Goal: Use online tool/utility: Use online tool/utility

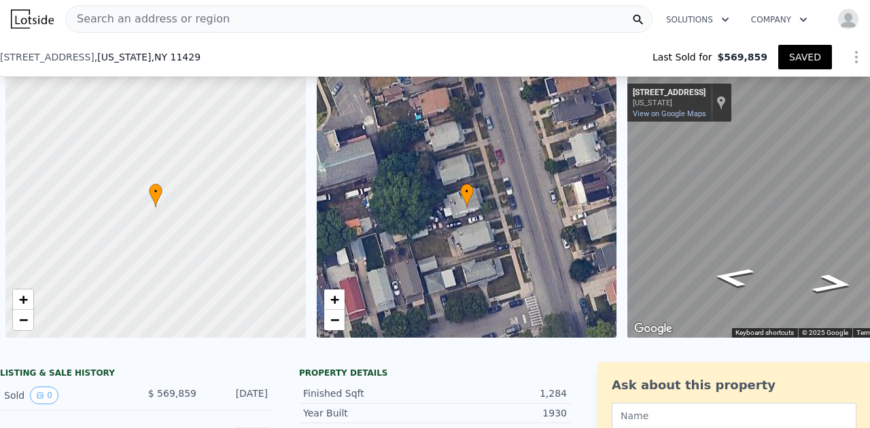
select select "30"
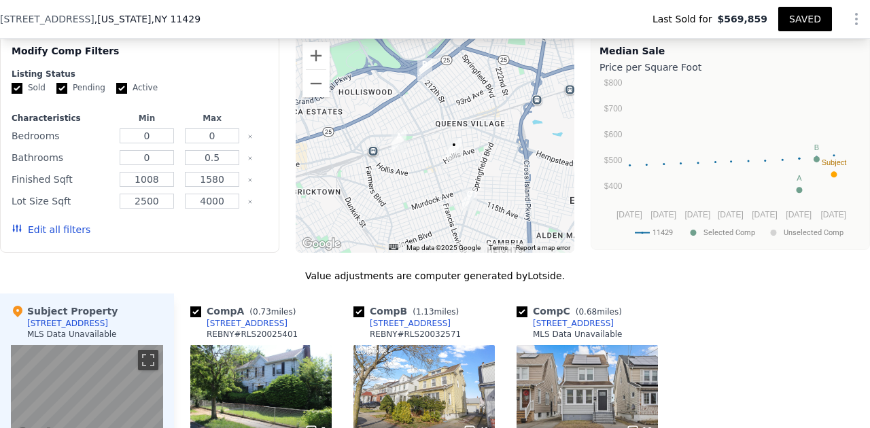
scroll to position [1065, 0]
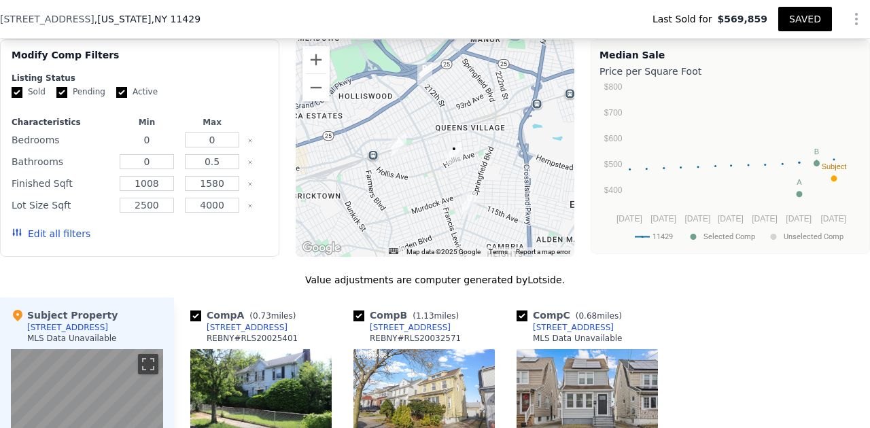
click at [157, 141] on input "0" at bounding box center [147, 140] width 54 height 15
type input "3"
click at [219, 139] on input "0" at bounding box center [212, 140] width 54 height 15
type input "3"
click at [155, 163] on input "0" at bounding box center [147, 161] width 54 height 15
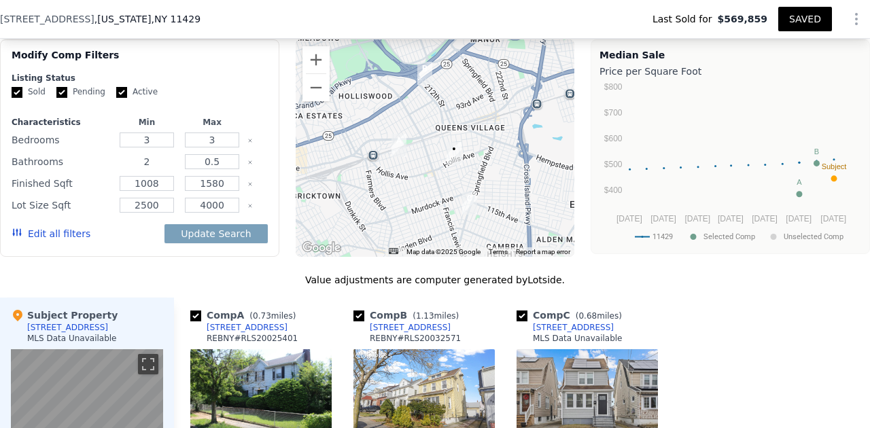
type input "2"
click at [226, 161] on input "0.5" at bounding box center [212, 161] width 54 height 15
type input "0"
type input "3"
type input "2"
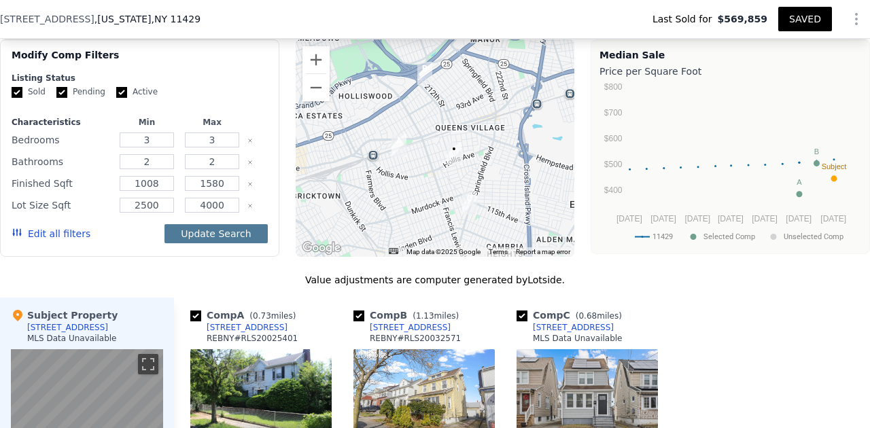
click at [218, 233] on button "Update Search" at bounding box center [216, 233] width 103 height 19
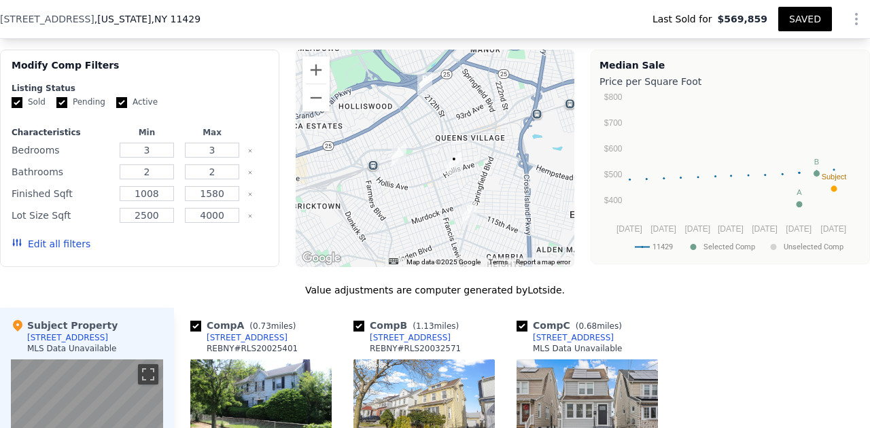
scroll to position [1038, 0]
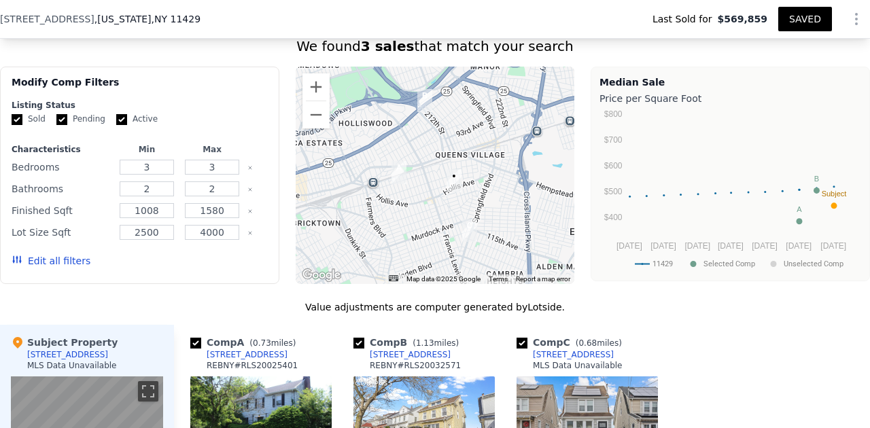
click at [50, 261] on button "Edit all filters" at bounding box center [51, 261] width 79 height 14
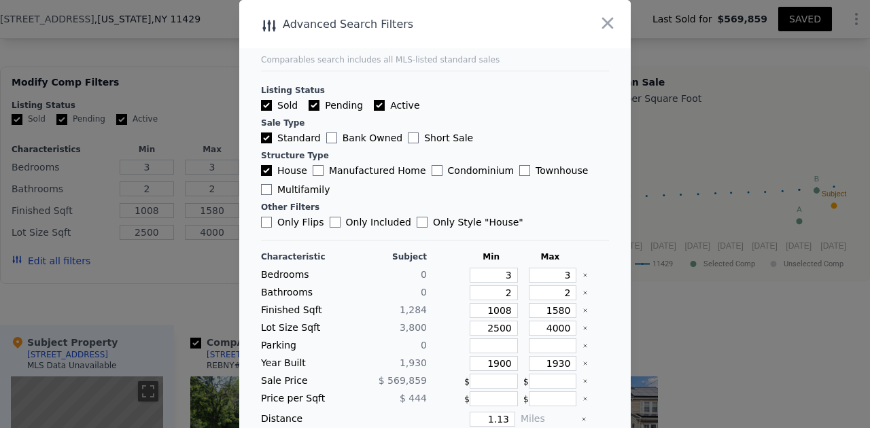
click at [329, 139] on input "Bank Owned" at bounding box center [331, 138] width 11 height 11
checkbox input "true"
click at [414, 139] on label "Short Sale" at bounding box center [440, 138] width 65 height 14
click at [414, 139] on input "Short Sale" at bounding box center [413, 138] width 11 height 11
checkbox input "true"
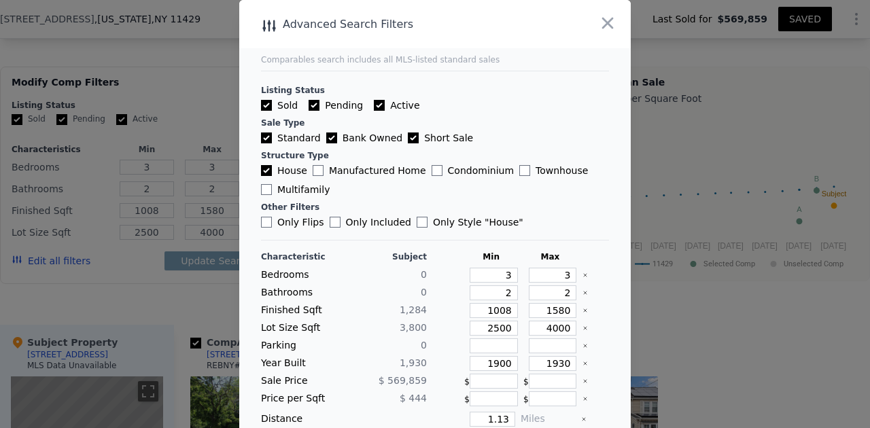
click at [519, 172] on input "Townhouse" at bounding box center [524, 170] width 11 height 11
checkbox input "true"
click at [269, 190] on input "Multifamily" at bounding box center [266, 189] width 11 height 11
checkbox input "true"
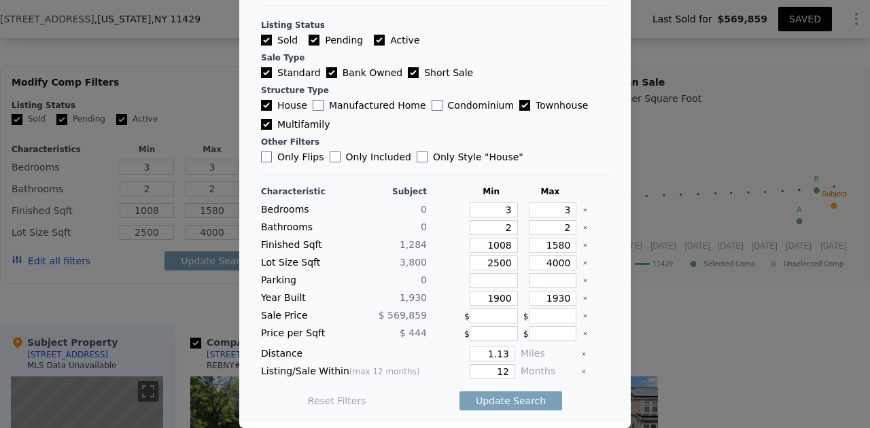
scroll to position [65, 0]
click at [508, 403] on button "Update Search" at bounding box center [511, 401] width 103 height 19
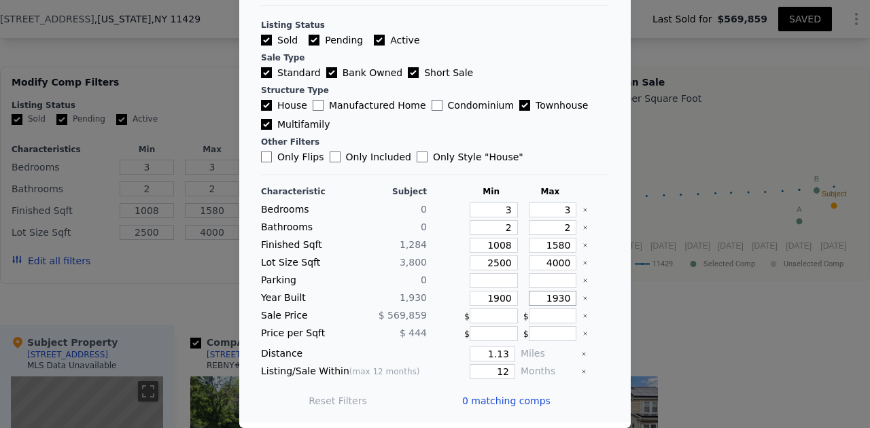
drag, startPoint x: 549, startPoint y: 300, endPoint x: 607, endPoint y: 297, distance: 57.9
click at [607, 297] on div "Year Built 1,930 1900 1930" at bounding box center [435, 298] width 348 height 15
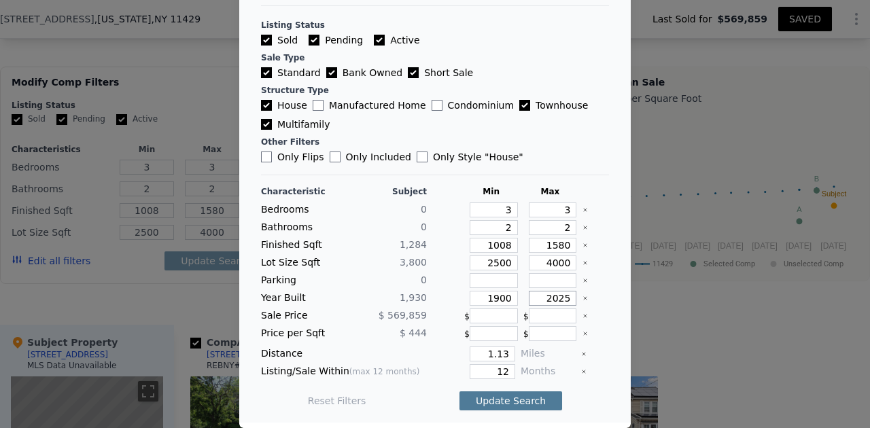
type input "2025"
click at [508, 402] on button "Update Search" at bounding box center [511, 401] width 103 height 19
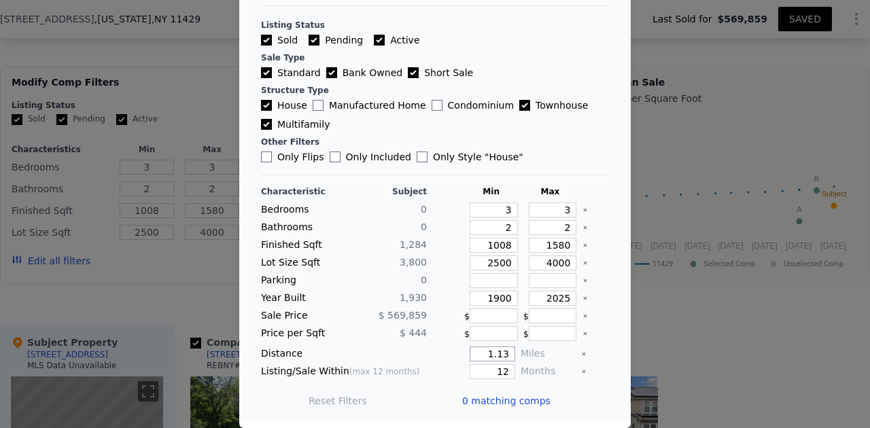
drag, startPoint x: 488, startPoint y: 355, endPoint x: 538, endPoint y: 354, distance: 49.6
click at [538, 354] on div "Distance 1.13 Miles" at bounding box center [435, 354] width 348 height 15
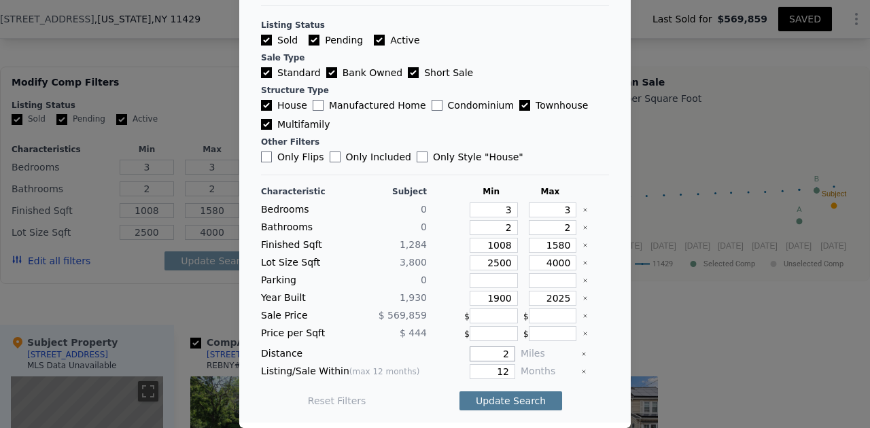
type input "2"
click at [520, 403] on button "Update Search" at bounding box center [511, 401] width 103 height 19
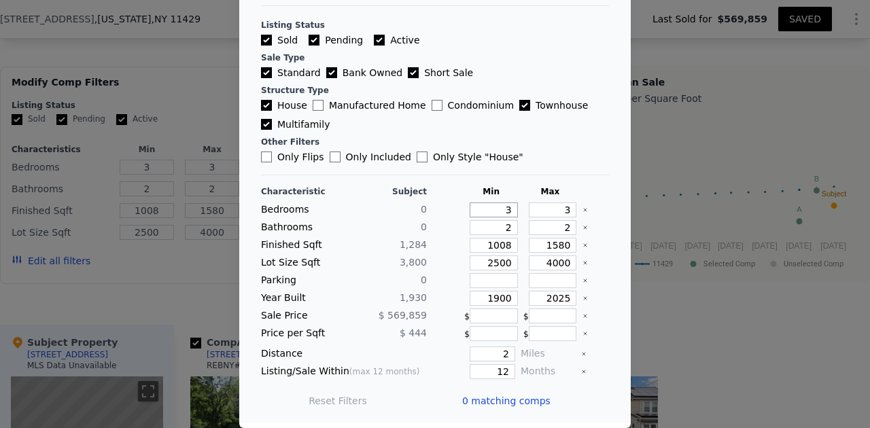
drag, startPoint x: 501, startPoint y: 211, endPoint x: 528, endPoint y: 212, distance: 27.2
click at [528, 212] on div "Bedrooms 0 3 3" at bounding box center [435, 210] width 348 height 15
type input "0"
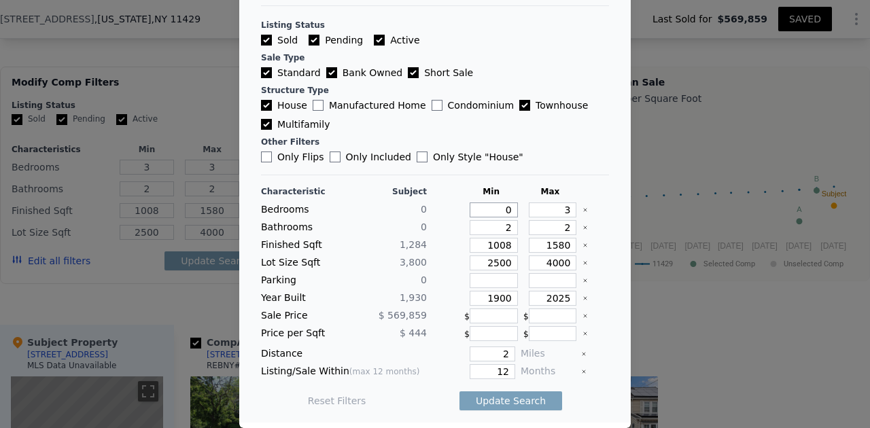
type input "0"
drag, startPoint x: 503, startPoint y: 226, endPoint x: 522, endPoint y: 226, distance: 19.0
click at [521, 226] on div "Bathrooms 0 2 2" at bounding box center [435, 227] width 348 height 15
type input "0"
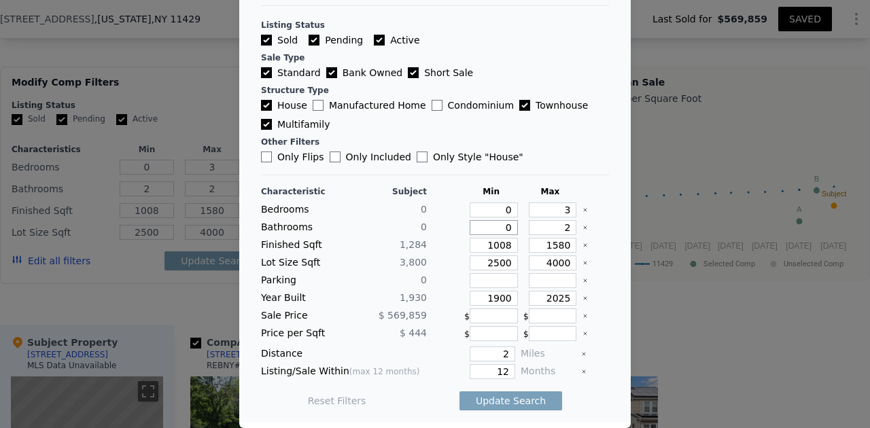
type input "0"
click at [494, 402] on button "Update Search" at bounding box center [511, 401] width 103 height 19
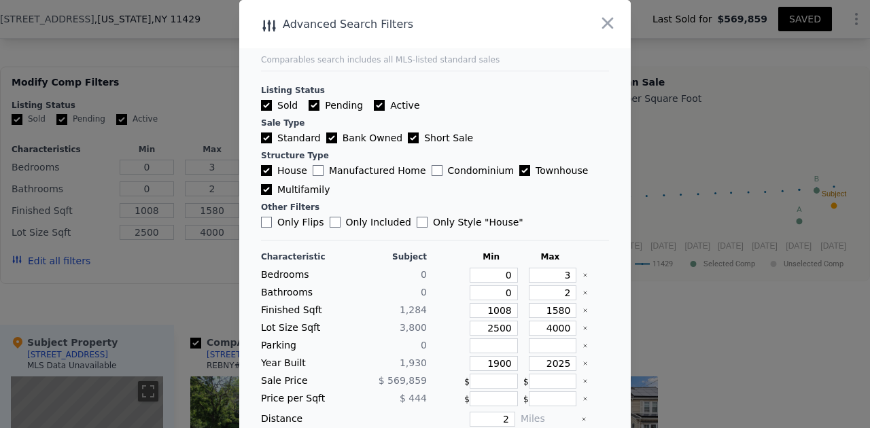
scroll to position [0, 0]
click at [265, 222] on input "Only Flips" at bounding box center [266, 222] width 11 height 11
checkbox input "true"
click at [330, 224] on input "Only Included" at bounding box center [335, 222] width 11 height 11
checkbox input "true"
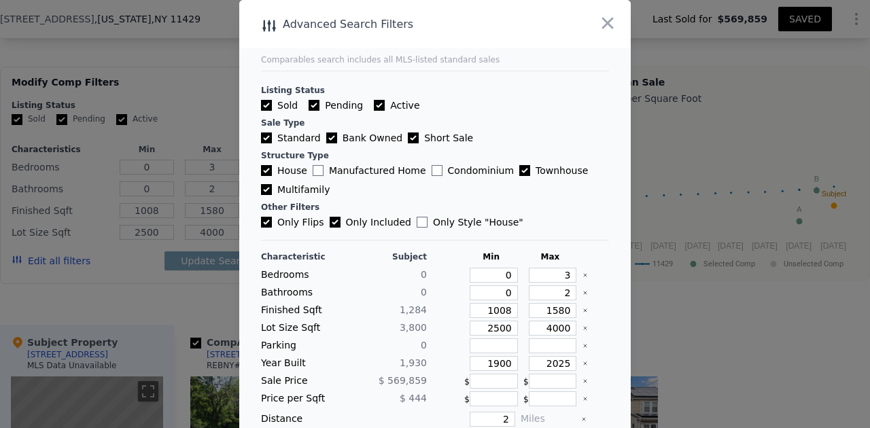
click at [417, 224] on input "Only Style " House "" at bounding box center [422, 222] width 11 height 11
checkbox input "true"
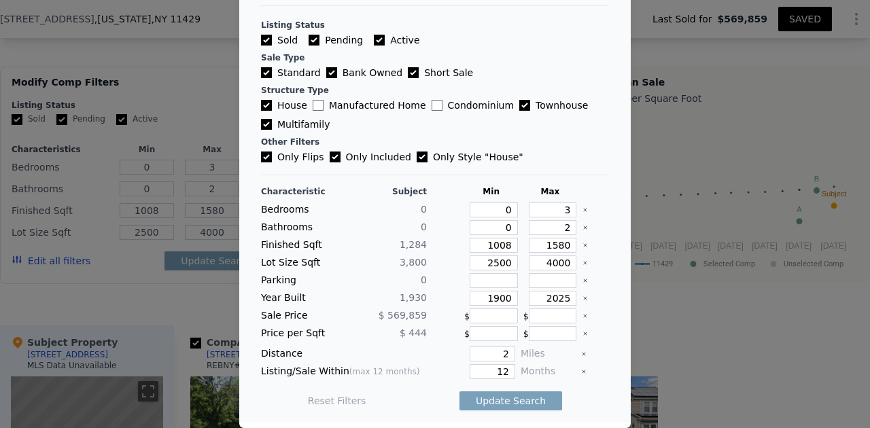
scroll to position [65, 0]
click at [481, 402] on button "Update Search" at bounding box center [511, 401] width 103 height 19
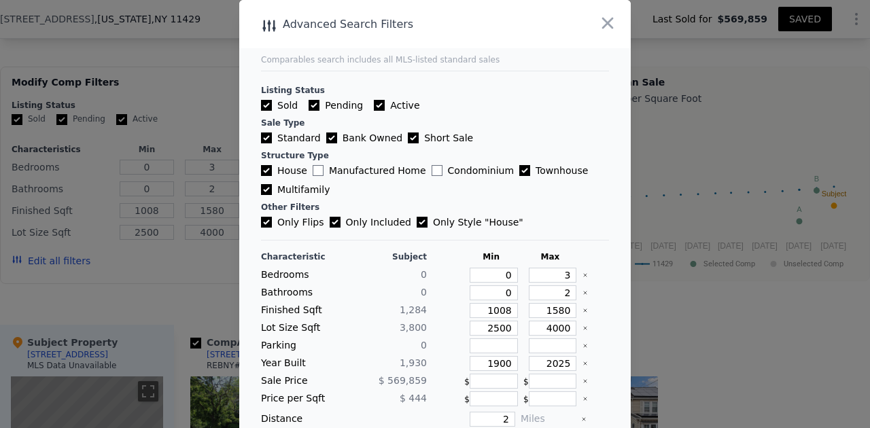
scroll to position [0, 0]
click at [608, 20] on icon "button" at bounding box center [607, 23] width 19 height 19
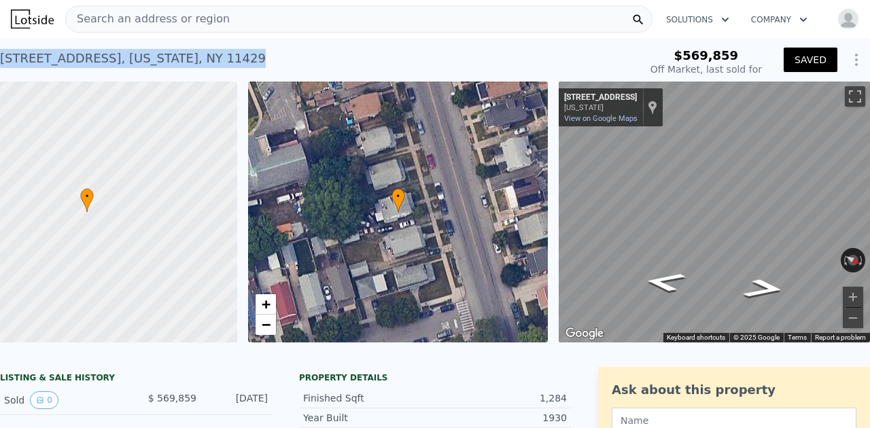
drag, startPoint x: 209, startPoint y: 57, endPoint x: 2, endPoint y: 52, distance: 206.7
click at [2, 50] on div "[STREET_ADDRESS][US_STATE] Sold [DATE] for $569,859" at bounding box center [317, 63] width 634 height 38
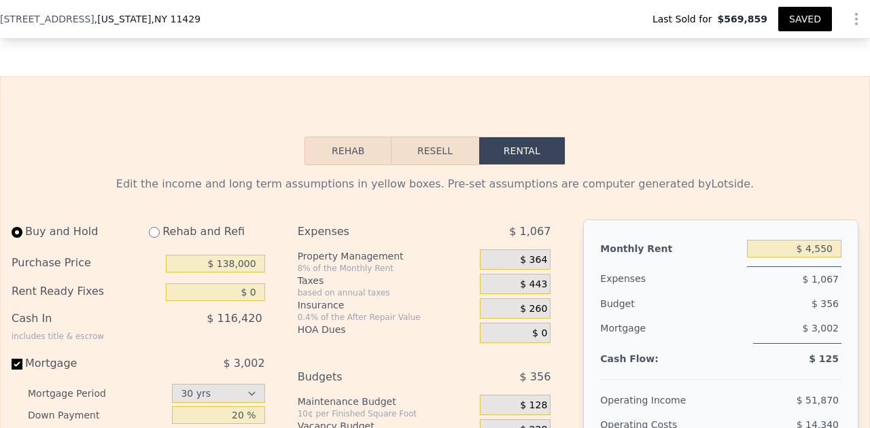
scroll to position [1797, 0]
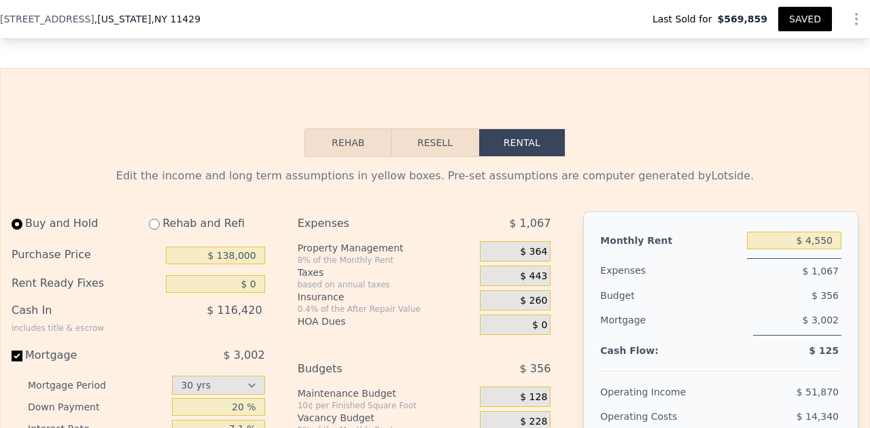
click at [351, 145] on button "Rehab" at bounding box center [348, 142] width 87 height 29
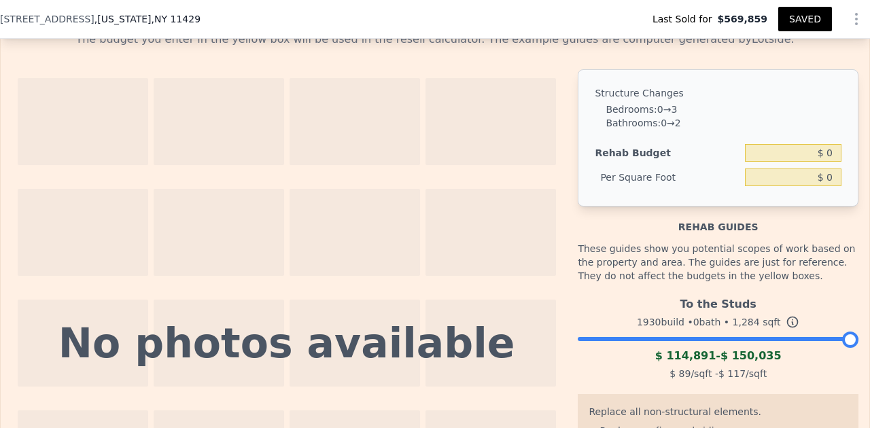
scroll to position [0, 0]
drag, startPoint x: 731, startPoint y: 356, endPoint x: 787, endPoint y: 357, distance: 55.1
click at [787, 357] on div "$ 114,891 - $ 150,035" at bounding box center [718, 356] width 281 height 16
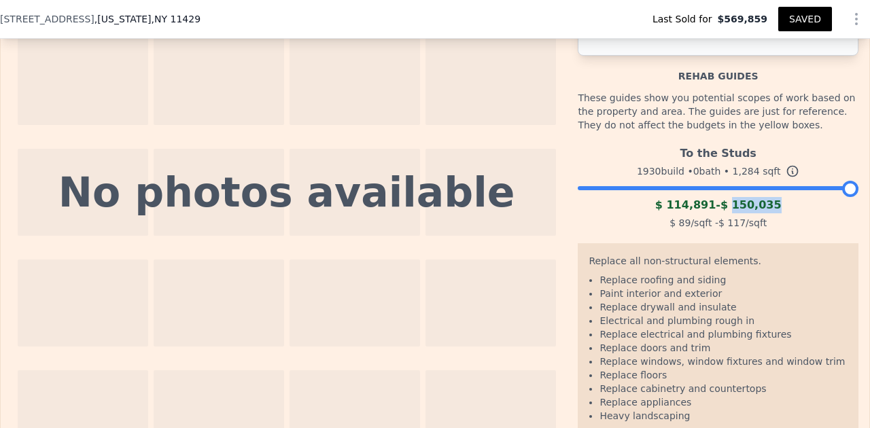
scroll to position [2091, 0]
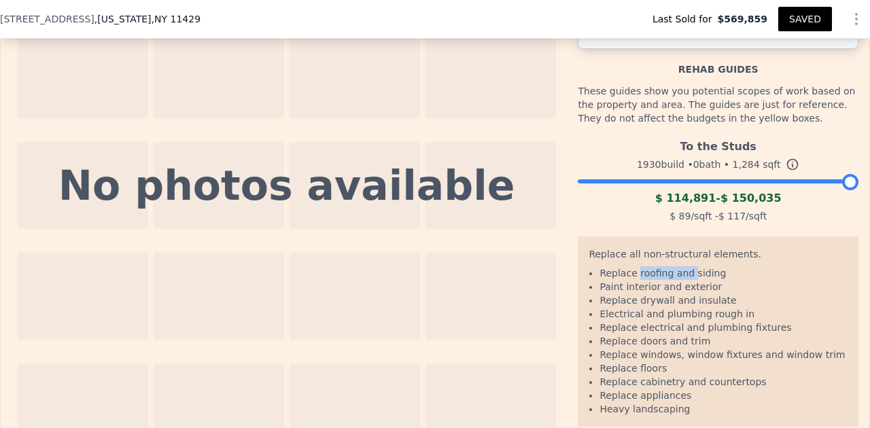
drag, startPoint x: 638, startPoint y: 275, endPoint x: 689, endPoint y: 273, distance: 51.1
click at [689, 271] on li "Replace roofing and siding" at bounding box center [724, 273] width 248 height 14
drag, startPoint x: 625, startPoint y: 293, endPoint x: 719, endPoint y: 291, distance: 93.2
click at [719, 291] on li "Paint interior and exterior" at bounding box center [724, 287] width 248 height 14
drag, startPoint x: 641, startPoint y: 302, endPoint x: 732, endPoint y: 304, distance: 91.1
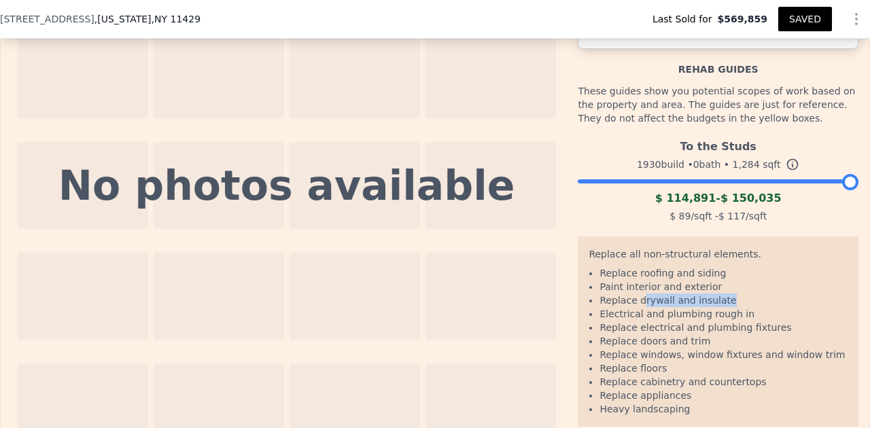
click at [732, 304] on li "Replace drywall and insulate" at bounding box center [724, 301] width 248 height 14
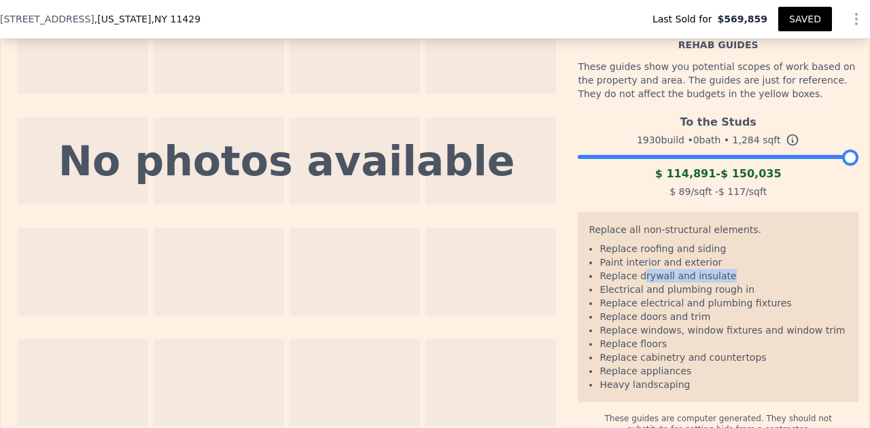
scroll to position [2116, 0]
drag, startPoint x: 640, startPoint y: 375, endPoint x: 686, endPoint y: 375, distance: 46.2
click at [686, 375] on li "Replace appliances" at bounding box center [724, 371] width 248 height 14
drag, startPoint x: 637, startPoint y: 385, endPoint x: 689, endPoint y: 384, distance: 52.4
click at [689, 385] on li "Heavy landscaping" at bounding box center [724, 384] width 248 height 14
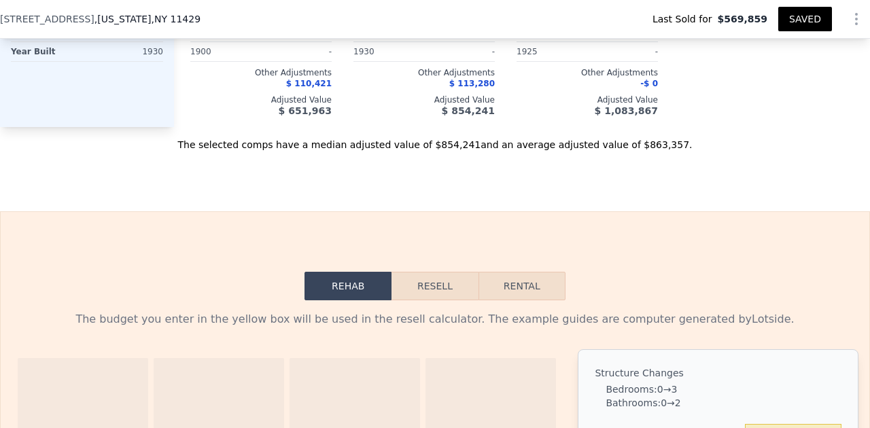
scroll to position [1666, 0]
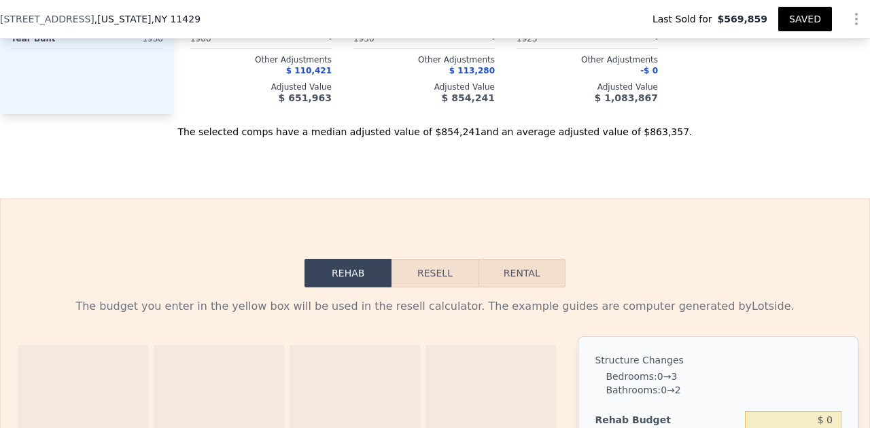
click at [458, 273] on button "Resell" at bounding box center [435, 273] width 86 height 29
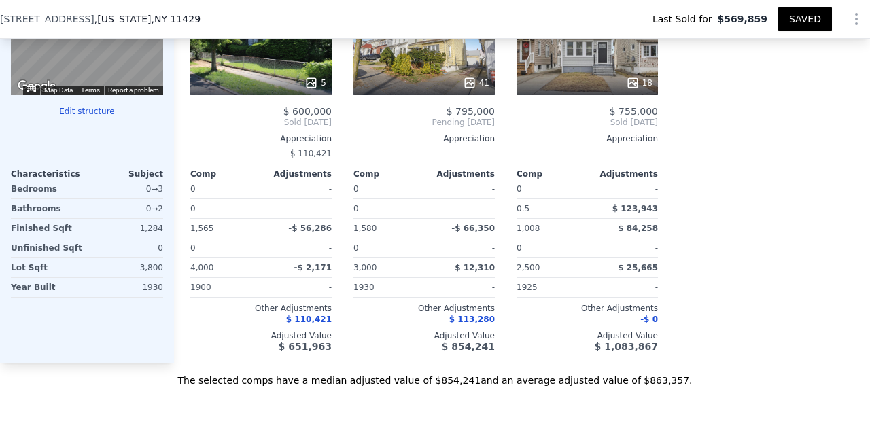
scroll to position [1419, 0]
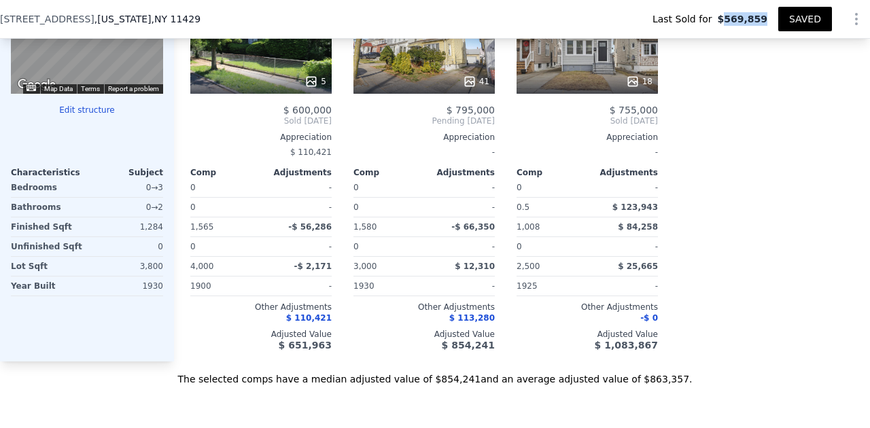
drag, startPoint x: 727, startPoint y: 19, endPoint x: 771, endPoint y: 23, distance: 44.4
click at [772, 21] on div "Last Sold for $569,859" at bounding box center [710, 19] width 137 height 14
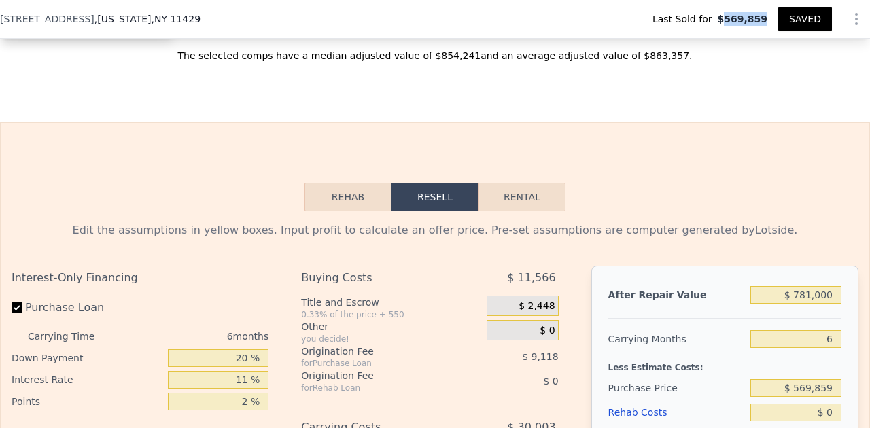
scroll to position [1743, 0]
drag, startPoint x: 798, startPoint y: 296, endPoint x: 841, endPoint y: 296, distance: 42.8
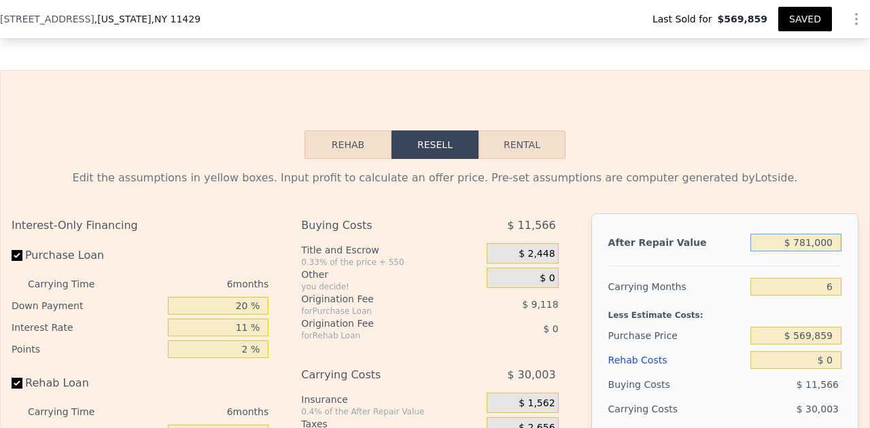
scroll to position [1798, 0]
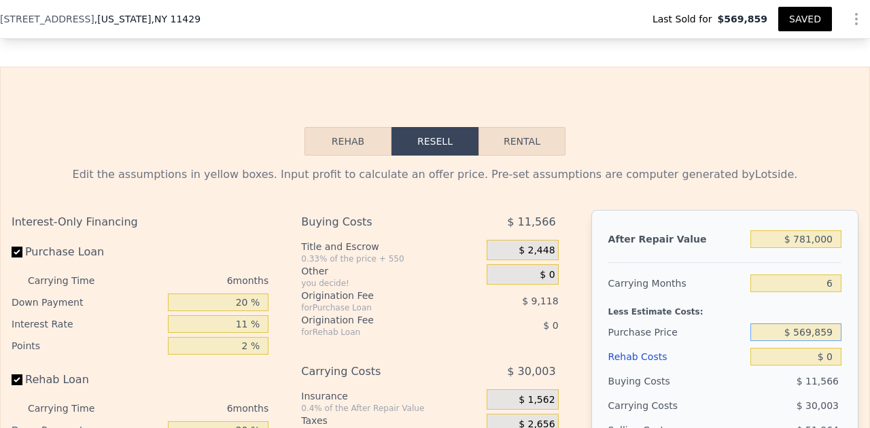
drag, startPoint x: 798, startPoint y: 336, endPoint x: 851, endPoint y: 337, distance: 53.0
click at [850, 337] on div "After Repair Value $ 781,000 Carrying Months 6 Less Estimate Costs: Purchase Pr…" at bounding box center [724, 399] width 267 height 378
type input "$ 569,859"
type input "0"
type input "0.5"
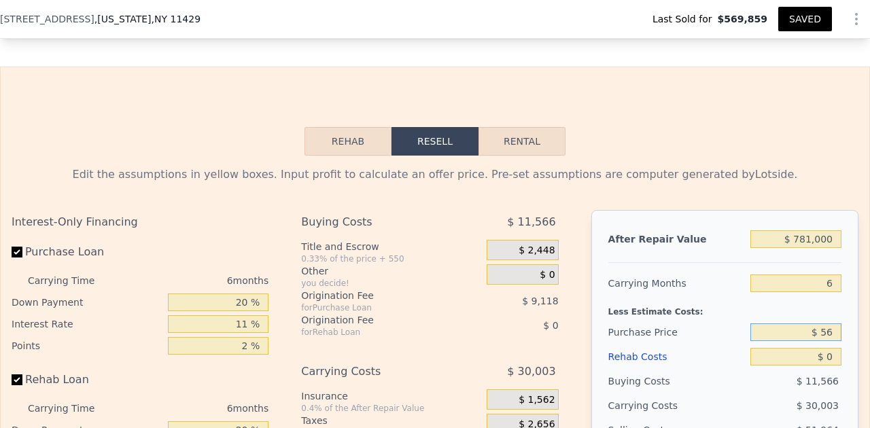
type input "$ 5"
type input "$ 450,000"
click at [833, 355] on input "$ 0" at bounding box center [796, 357] width 91 height 18
type input "$ 245,058"
type input "$ 1"
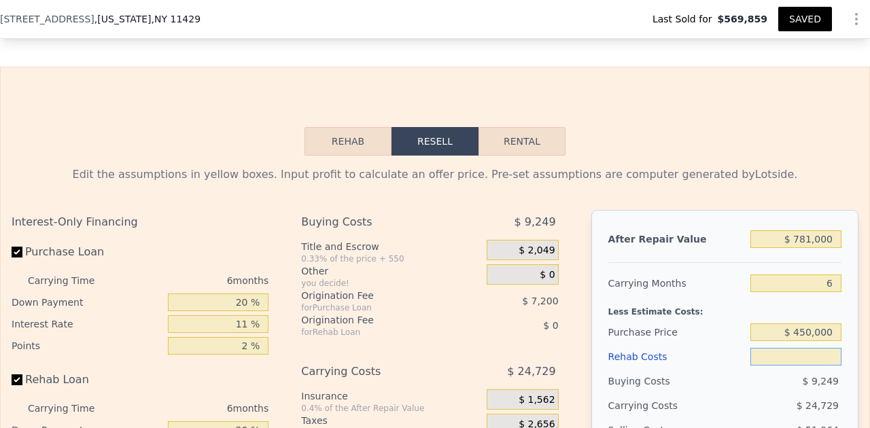
type input "$ 245,057"
type input "$ 14"
type input "$ 245,044"
type input "$ 1"
type input "$ 245,057"
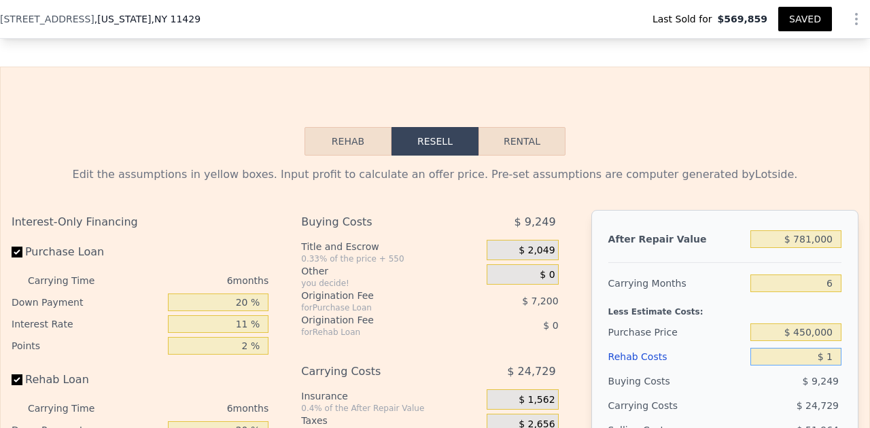
type input "$ 15"
type input "$ 245,043"
type input "$ 150"
type input "$ 244,900"
type input "$ 1,500"
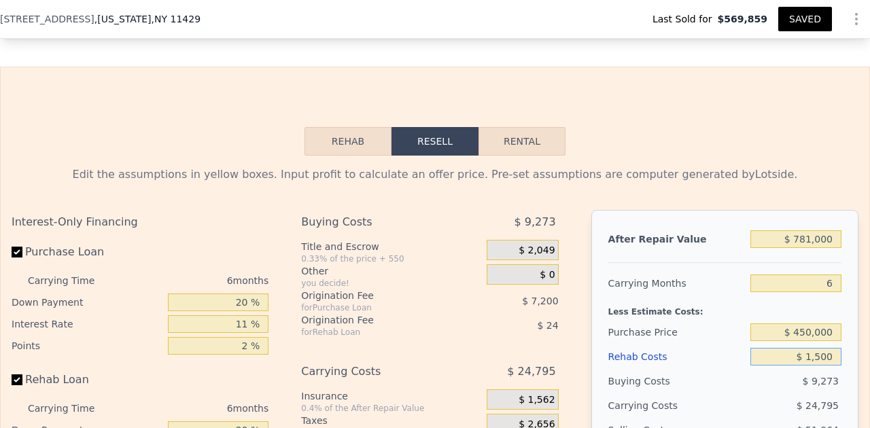
type input "$ 243,468"
type input "$ 15,000"
type input "$ 229,158"
type input "$ 150,000"
type input "$ 86,058"
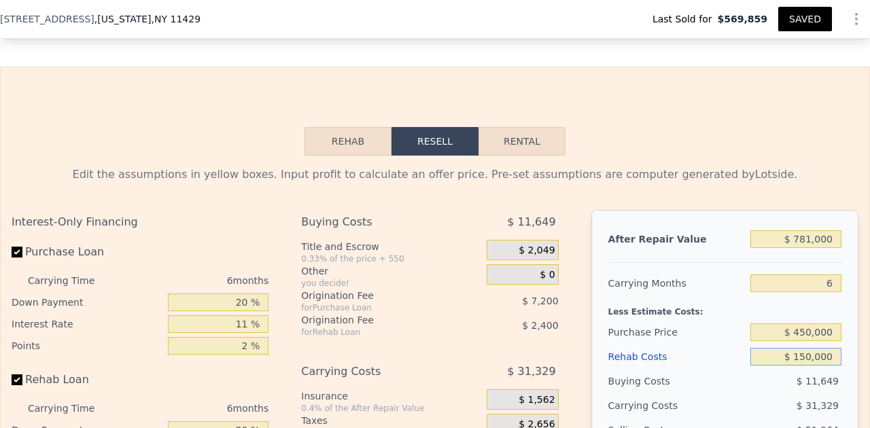
click at [780, 358] on input "$ 150,000" at bounding box center [796, 357] width 91 height 18
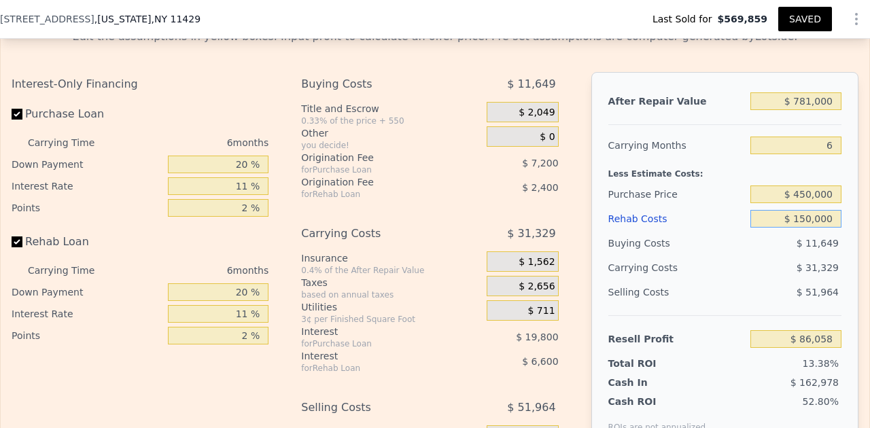
scroll to position [1936, 0]
drag, startPoint x: 788, startPoint y: 339, endPoint x: 840, endPoint y: 341, distance: 52.4
click at [841, 341] on input "$ 86,058" at bounding box center [796, 339] width 91 height 18
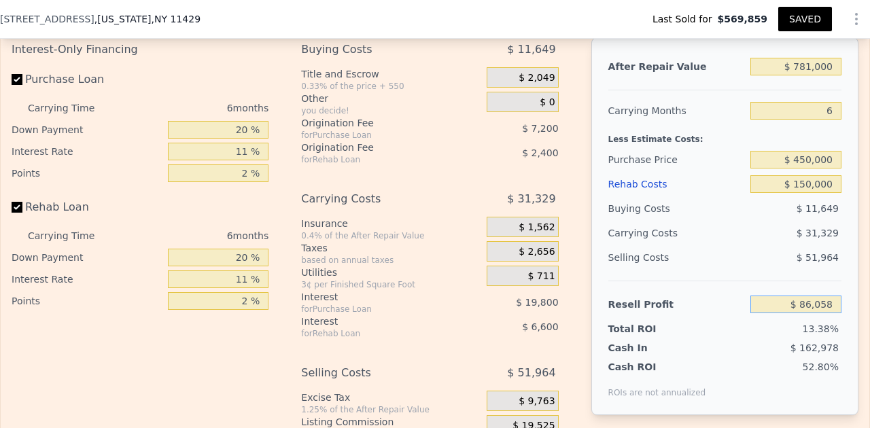
scroll to position [1976, 0]
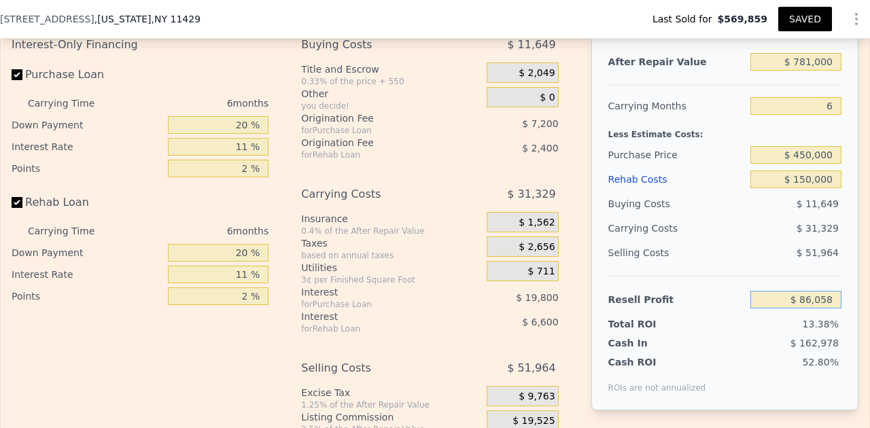
click at [792, 302] on input "$ 86,058" at bounding box center [796, 300] width 91 height 18
drag, startPoint x: 792, startPoint y: 302, endPoint x: 850, endPoint y: 310, distance: 58.4
click at [850, 309] on div "After Repair Value $ 781,000 Carrying Months 6 Less Estimate Costs: Purchase Pr…" at bounding box center [724, 222] width 267 height 378
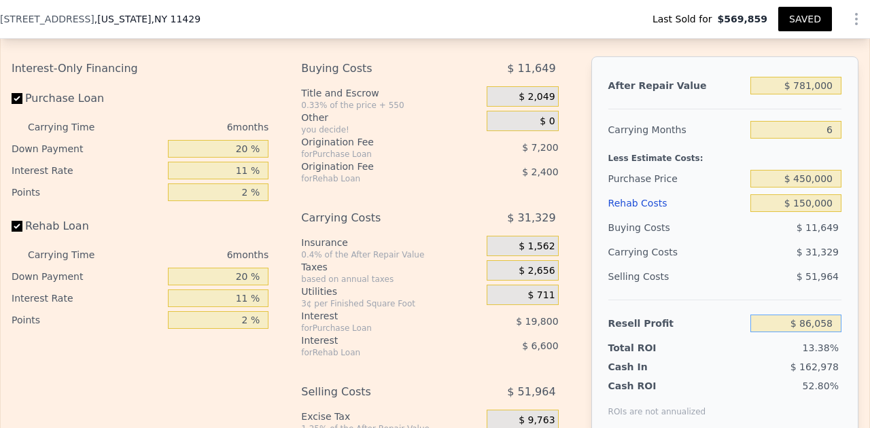
scroll to position [1951, 0]
drag, startPoint x: 806, startPoint y: 347, endPoint x: 848, endPoint y: 349, distance: 42.2
click at [848, 349] on div "After Repair Value $ 781,000 Carrying Months 6 Less Estimate Costs: Purchase Pr…" at bounding box center [724, 246] width 267 height 378
type input "$ 0"
type input "$ 117,608"
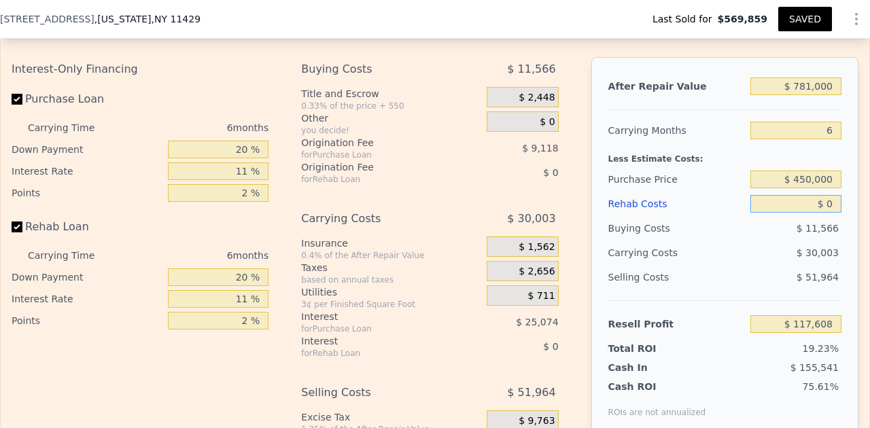
click at [833, 203] on input "$ 0" at bounding box center [796, 204] width 91 height 18
type input "$ 1"
type input "$ 117,607"
type input "$ 15"
type input "$ 117,593"
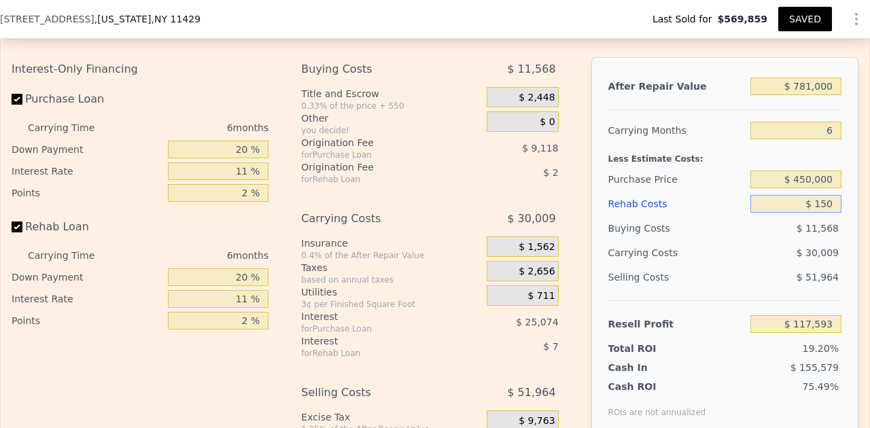
type input "$ 1,500"
type input "$ 117,450"
type input "$ 15,000"
type input "$ 101,708"
type input "$ 150,000"
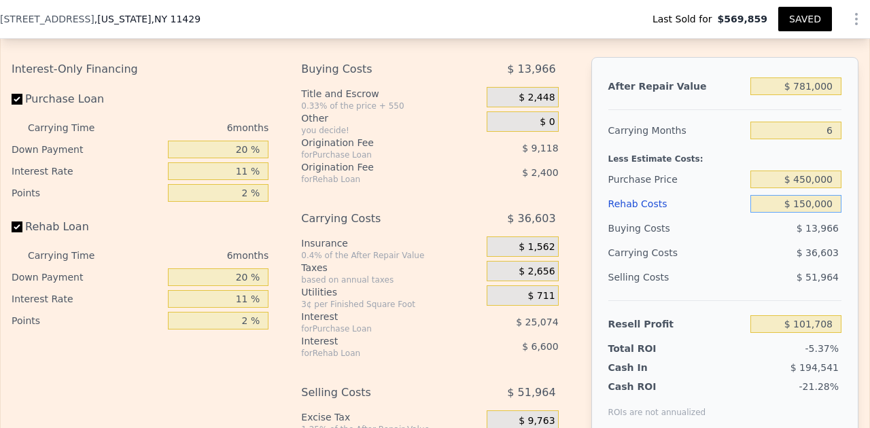
type input "-$ 41,392"
click at [785, 182] on input "$ 450,000" at bounding box center [796, 180] width 91 height 18
